Goal: Transaction & Acquisition: Purchase product/service

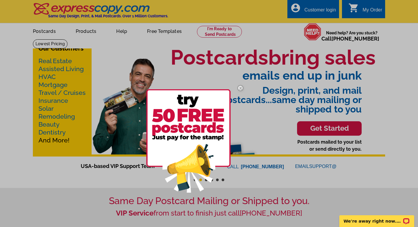
click at [47, 31] on div at bounding box center [209, 113] width 418 height 227
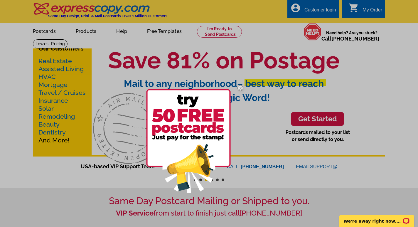
click at [55, 60] on div at bounding box center [209, 113] width 418 height 227
click at [207, 145] on img at bounding box center [188, 140] width 84 height 103
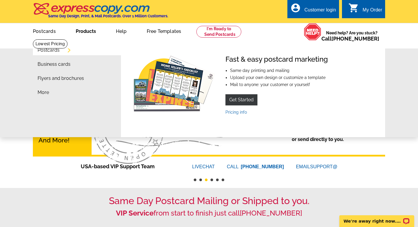
click at [56, 49] on link "Postcards" at bounding box center [49, 50] width 22 height 5
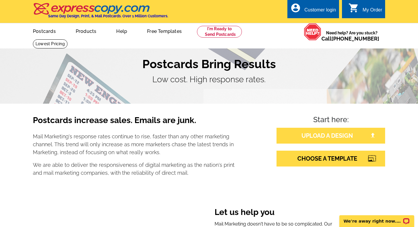
click at [325, 136] on link "UPLOAD A DESIGN" at bounding box center [330, 136] width 109 height 16
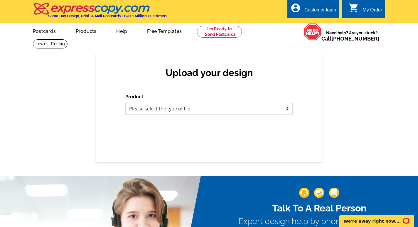
click at [191, 109] on select "Please select the type of file... Postcards Business Cards Letters and flyers G…" at bounding box center [208, 109] width 167 height 12
select select "1"
click at [125, 103] on select "Please select the type of file... Postcards Business Cards Letters and flyers G…" at bounding box center [208, 109] width 167 height 12
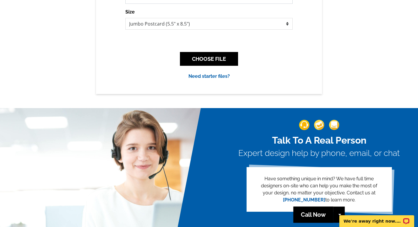
scroll to position [116, 0]
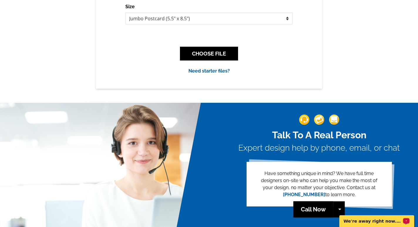
click at [380, 221] on p "We're away right now. Please check back later!" at bounding box center [372, 221] width 58 height 5
click at [365, 88] on div "Upload your design Product Please select the type of file... Postcards Business…" at bounding box center [209, 12] width 418 height 151
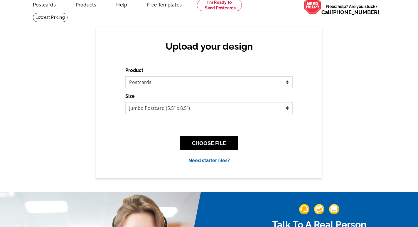
scroll to position [0, 0]
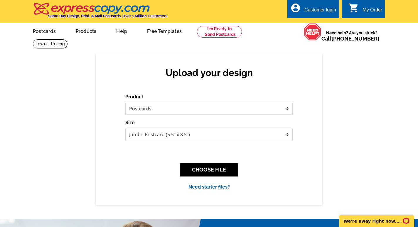
click at [287, 135] on select "Jumbo Postcard (5.5" x 8.5") Regular Postcard (4.25" x 5.6") Panoramic Postcard…" at bounding box center [208, 134] width 167 height 12
click at [125, 128] on select "Jumbo Postcard (5.5" x 8.5") Regular Postcard (4.25" x 5.6") Panoramic Postcard…" at bounding box center [208, 134] width 167 height 12
click at [195, 133] on select "Jumbo Postcard (5.5" x 8.5") Regular Postcard (4.25" x 5.6") Panoramic Postcard…" at bounding box center [208, 134] width 167 height 12
select select "14"
click at [125, 128] on select "Jumbo Postcard (5.5" x 8.5") Regular Postcard (4.25" x 5.6") Panoramic Postcard…" at bounding box center [208, 134] width 167 height 12
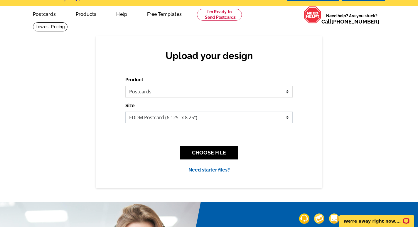
scroll to position [10, 0]
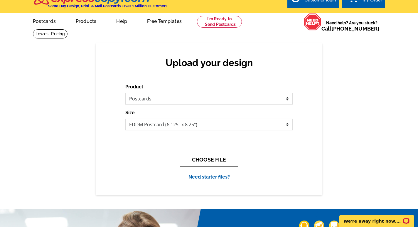
click at [206, 160] on button "CHOOSE FILE" at bounding box center [209, 160] width 58 height 14
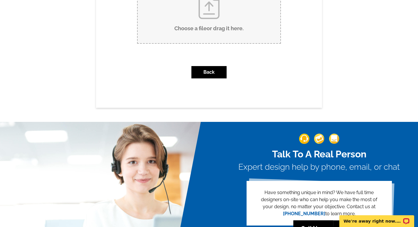
scroll to position [6, 0]
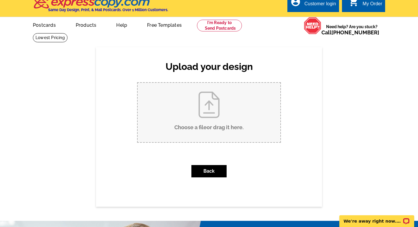
click at [212, 121] on input "Choose a file or drag it here ." at bounding box center [209, 112] width 143 height 59
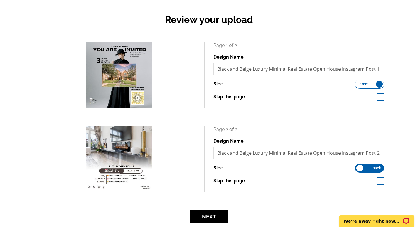
scroll to position [68, 0]
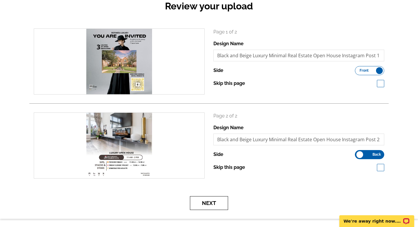
click at [221, 202] on button "Next" at bounding box center [209, 203] width 38 height 14
click at [206, 204] on button "Next" at bounding box center [209, 203] width 38 height 14
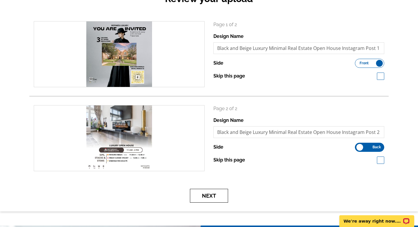
scroll to position [79, 0]
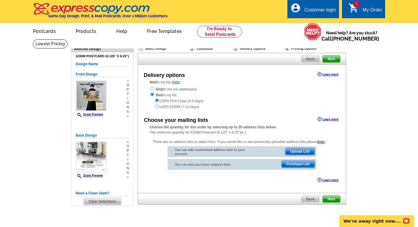
click at [293, 165] on span "Purchase List" at bounding box center [297, 163] width 33 height 7
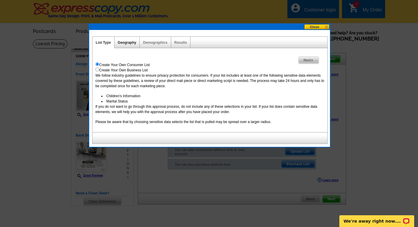
click at [132, 42] on link "Geography" at bounding box center [127, 42] width 18 height 4
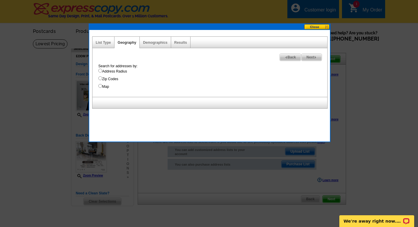
click at [100, 79] on input "Zip Codes" at bounding box center [100, 78] width 4 height 4
radio input "true"
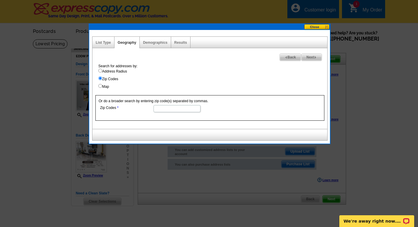
click at [169, 109] on input "Zip Codes" at bounding box center [176, 108] width 47 height 7
type input "75034"
click at [311, 57] on span "Next" at bounding box center [311, 57] width 20 height 7
select select
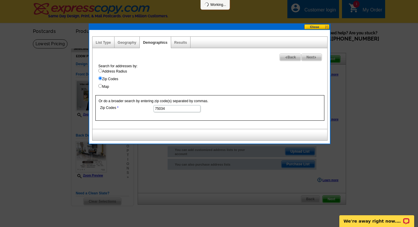
select select
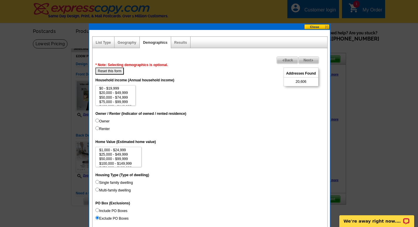
scroll to position [5, 0]
click at [96, 127] on input "Renter" at bounding box center [97, 128] width 4 height 4
radio input "true"
click at [97, 120] on input "Owner" at bounding box center [97, 120] width 4 height 4
radio input "true"
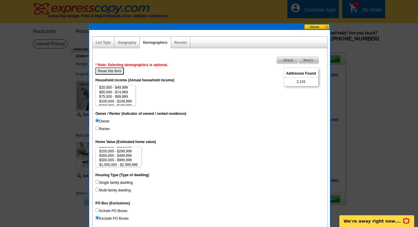
scroll to position [27, 0]
select select "1000000-2999999"
click at [105, 158] on option "$1,000,000 - $2,999,999" at bounding box center [119, 159] width 40 height 4
click at [98, 181] on input "Single family dwelling" at bounding box center [97, 182] width 4 height 4
radio input "true"
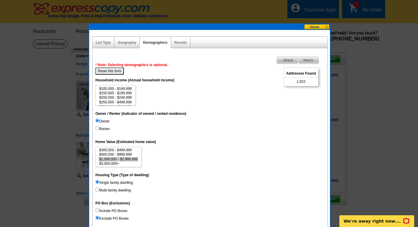
scroll to position [18, 0]
click at [110, 94] on option "$150,000 - $199,999" at bounding box center [116, 93] width 34 height 4
click at [114, 98] on option "$200,000 - $249,999" at bounding box center [116, 97] width 34 height 4
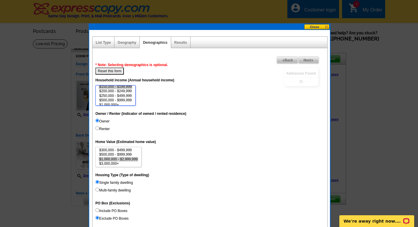
scroll to position [27, 0]
click at [112, 101] on option "$1,000,000+" at bounding box center [116, 102] width 34 height 4
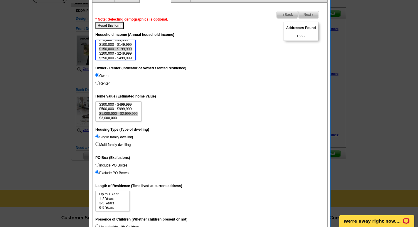
scroll to position [14, 0]
click at [114, 45] on option "$100,000 - $149,999" at bounding box center [116, 47] width 34 height 4
select select "100000-149999"
click at [113, 52] on option "$250,000 - $499,999" at bounding box center [116, 52] width 34 height 4
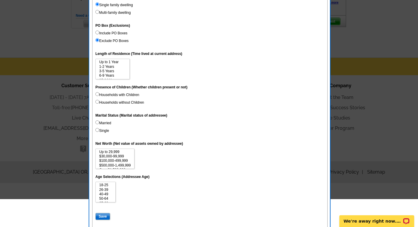
scroll to position [199, 0]
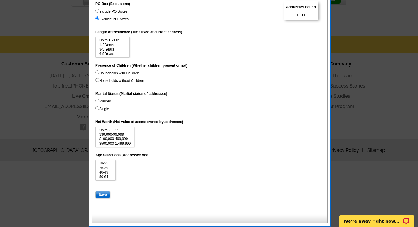
click at [97, 101] on input "Married" at bounding box center [97, 101] width 4 height 4
radio input "true"
click at [97, 107] on input "Single" at bounding box center [97, 108] width 4 height 4
radio input "true"
click at [97, 101] on input "Married" at bounding box center [97, 101] width 4 height 4
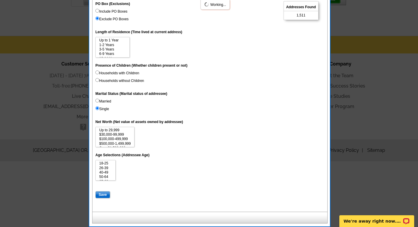
radio input "true"
click at [109, 103] on label "Married" at bounding box center [103, 101] width 16 height 5
click at [99, 102] on input "Married" at bounding box center [97, 101] width 4 height 4
click at [103, 168] on option "26-39" at bounding box center [106, 168] width 14 height 4
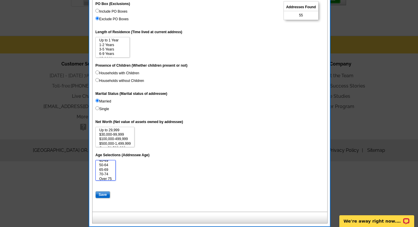
select select "26-39"
click at [103, 166] on option "50-64" at bounding box center [106, 165] width 14 height 4
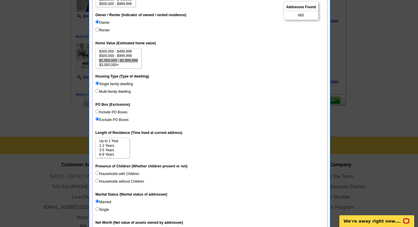
scroll to position [99, 0]
click at [97, 111] on input "Include PO Boxes" at bounding box center [97, 111] width 4 height 4
radio input "true"
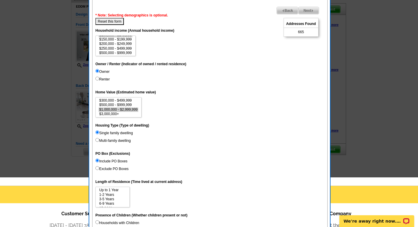
scroll to position [0, 0]
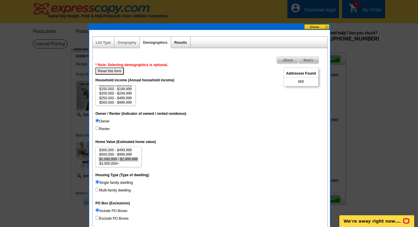
click at [180, 42] on link "Results" at bounding box center [180, 42] width 13 height 4
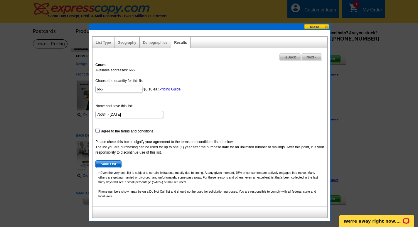
click at [96, 130] on input "checkbox" at bounding box center [97, 130] width 4 height 4
checkbox input "true"
click at [107, 43] on link "List Type" at bounding box center [103, 42] width 15 height 4
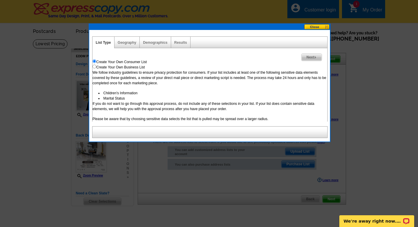
click at [311, 56] on span "Next" at bounding box center [311, 57] width 20 height 7
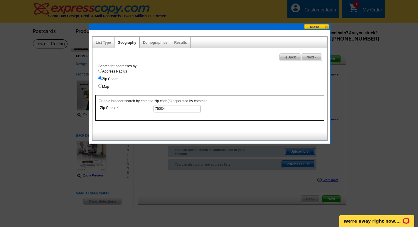
click at [309, 56] on span "Next" at bounding box center [311, 57] width 20 height 7
select select
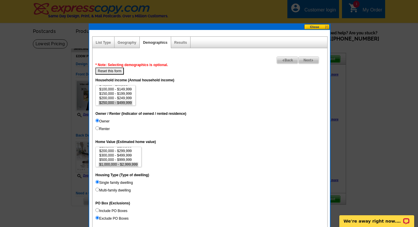
scroll to position [22, 0]
click at [309, 56] on link "Next" at bounding box center [308, 60] width 21 height 8
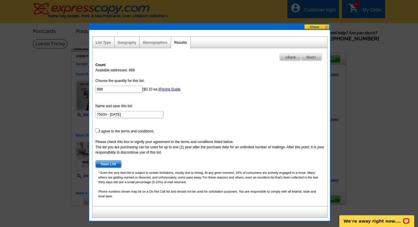
click at [309, 57] on span "Next" at bounding box center [311, 57] width 20 height 7
click at [98, 130] on input "checkbox" at bounding box center [97, 130] width 4 height 4
checkbox input "true"
click at [311, 57] on span "Next" at bounding box center [311, 57] width 20 height 7
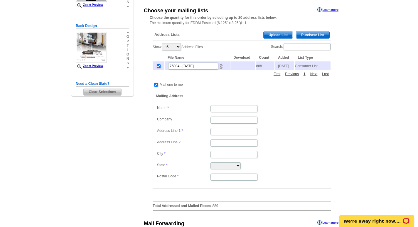
scroll to position [109, 0]
click at [219, 111] on input "Name" at bounding box center [233, 108] width 47 height 7
type input "[PERSON_NAME]"
type input "7+"
type input "[STREET_ADDRESS]"
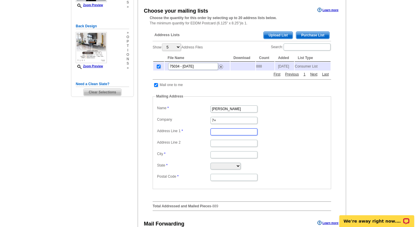
type input "The Colony"
select select "[GEOGRAPHIC_DATA]"
type input "75056"
drag, startPoint x: 219, startPoint y: 123, endPoint x: 190, endPoint y: 123, distance: 28.8
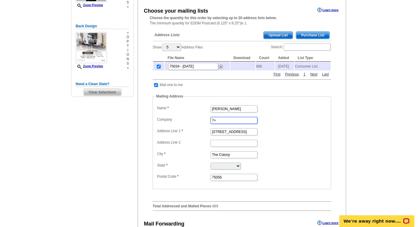
click at [190, 123] on dl "Label Mail-To-Me Name smita Gupta Company 7+ Address Line 1 7261 waters edge Dr…" at bounding box center [241, 142] width 172 height 77
click at [280, 158] on dd "The Colony" at bounding box center [241, 154] width 172 height 9
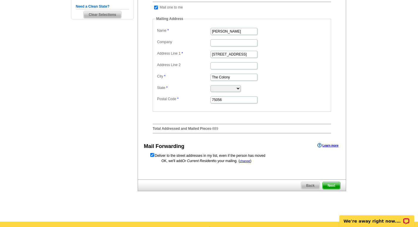
scroll to position [228, 0]
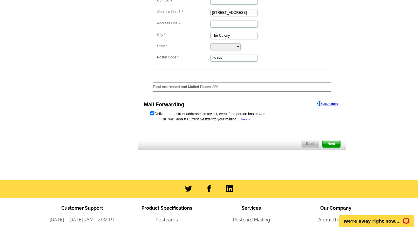
click at [334, 145] on span "Next" at bounding box center [331, 143] width 18 height 7
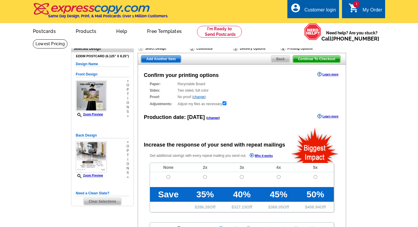
radio input "false"
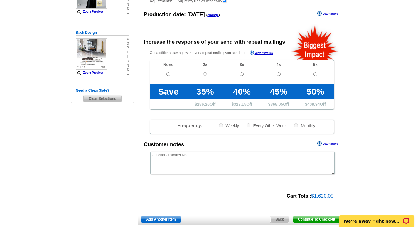
scroll to position [129, 0]
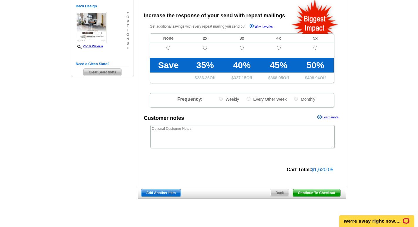
click at [322, 193] on span "Continue To Checkout" at bounding box center [316, 192] width 47 height 7
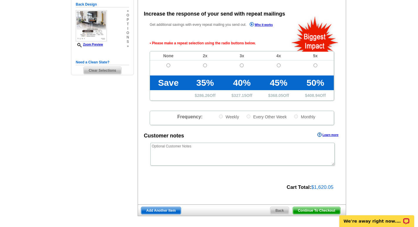
scroll to position [131, 0]
click at [169, 65] on input "radio" at bounding box center [168, 65] width 4 height 4
radio input "true"
click at [321, 209] on span "Continue To Checkout" at bounding box center [316, 210] width 47 height 7
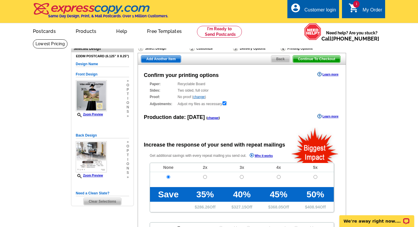
click at [238, 48] on div "Delivery Options" at bounding box center [256, 48] width 48 height 7
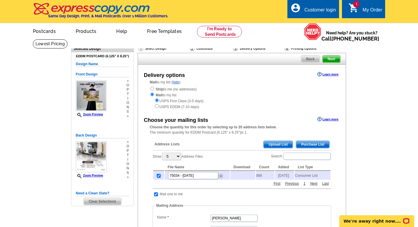
scroll to position [1, 0]
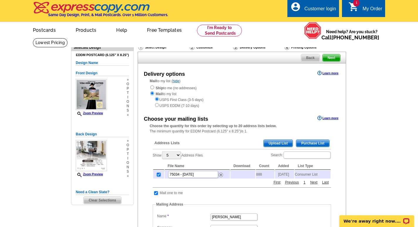
click at [272, 143] on span "Upload List" at bounding box center [277, 143] width 29 height 7
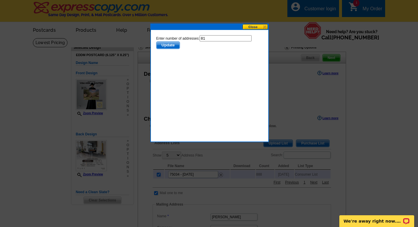
scroll to position [0, 0]
click at [166, 46] on span "Update" at bounding box center [167, 45] width 23 height 7
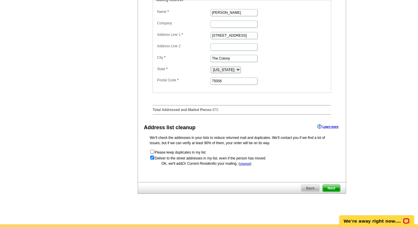
scroll to position [240, 0]
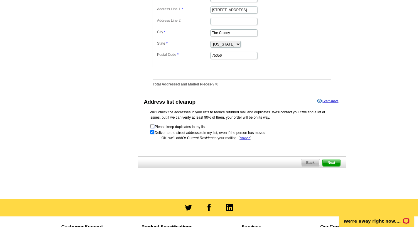
click at [151, 128] on input "checkbox" at bounding box center [152, 126] width 4 height 4
click at [151, 128] on form "Please keep duplicates in my list Deliver to the street addresses in my list, e…" at bounding box center [242, 129] width 184 height 12
click at [151, 128] on input "checkbox" at bounding box center [152, 126] width 4 height 4
checkbox input "false"
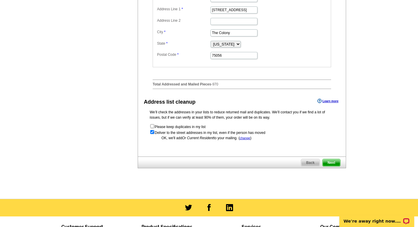
click at [330, 166] on span "Next" at bounding box center [331, 162] width 18 height 7
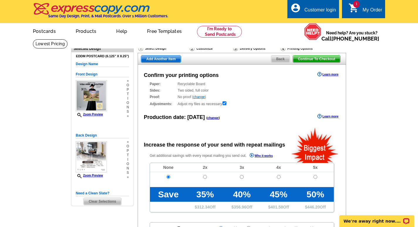
radio input "false"
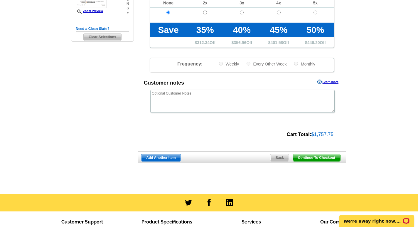
scroll to position [218, 0]
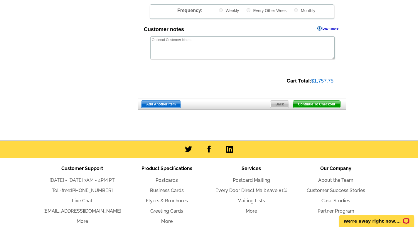
click at [309, 104] on span "Continue To Checkout" at bounding box center [316, 104] width 47 height 7
click at [317, 105] on span "Continue To Checkout" at bounding box center [316, 104] width 47 height 7
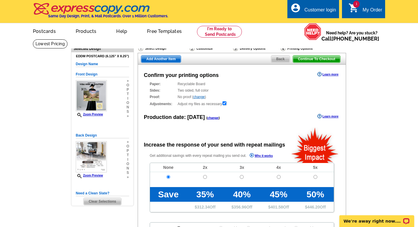
click at [48, 97] on main "Need Help? call [PHONE_NUMBER], chat with support, or have our designers make s…" at bounding box center [209, 198] width 418 height 319
